Goal: Transaction & Acquisition: Purchase product/service

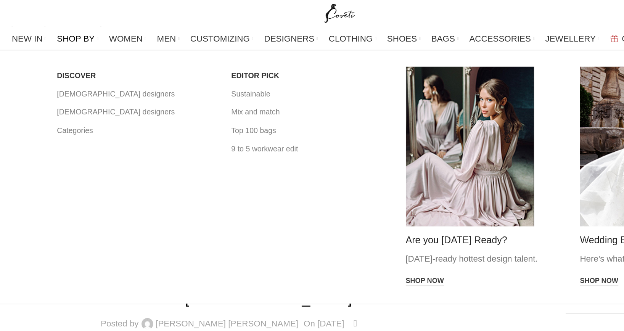
click at [32, 95] on link "Partywear" at bounding box center [41, 93] width 113 height 13
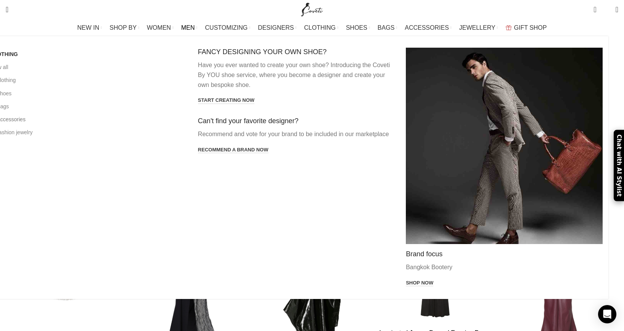
click at [109, 119] on link "All accessories" at bounding box center [88, 119] width 196 height 13
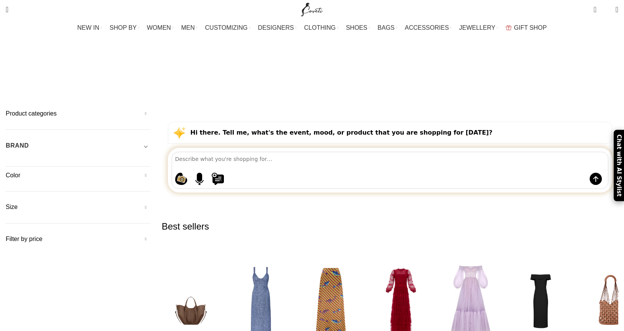
click at [138, 109] on h5 "Product categories" at bounding box center [78, 113] width 144 height 8
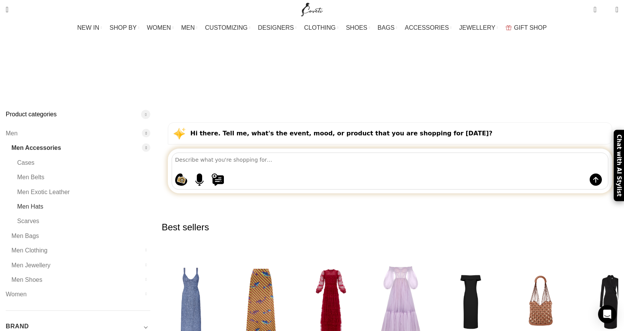
click at [113, 199] on link "Men Hats" at bounding box center [79, 206] width 124 height 14
